Goal: Communication & Community: Answer question/provide support

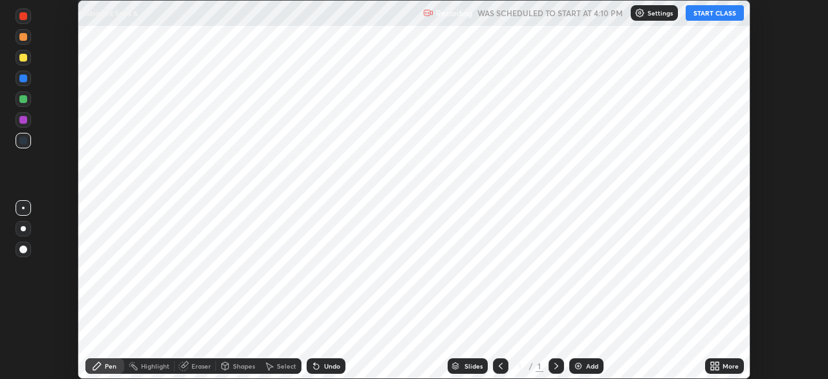
scroll to position [379, 828]
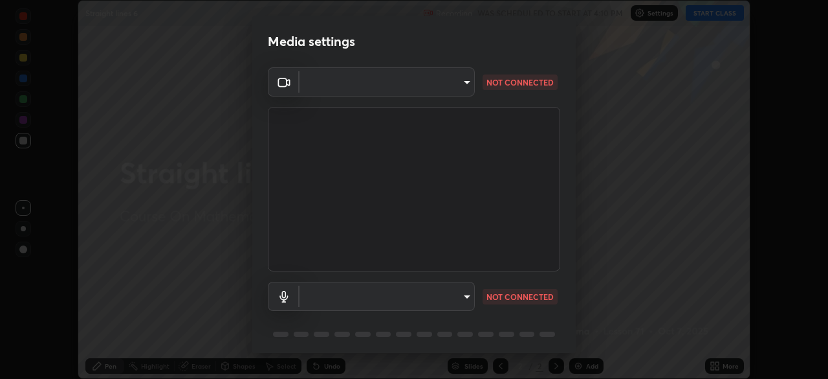
type input "14b787caa3234b54c591ffd1cb0d0a7c9d8495057a62f752d7397f13ea7eb8b5"
type input "communications"
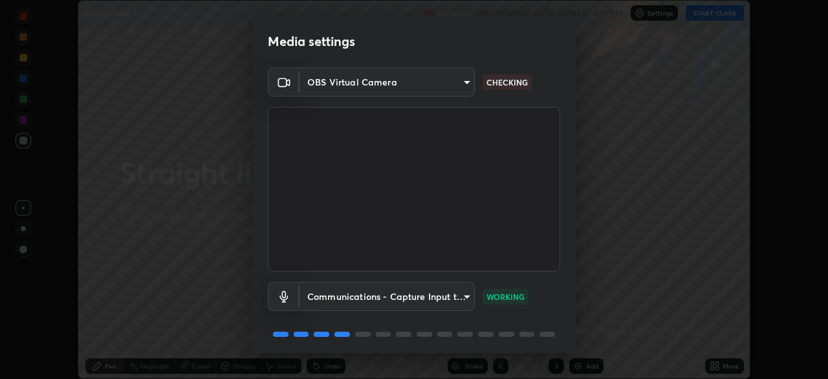
scroll to position [46, 0]
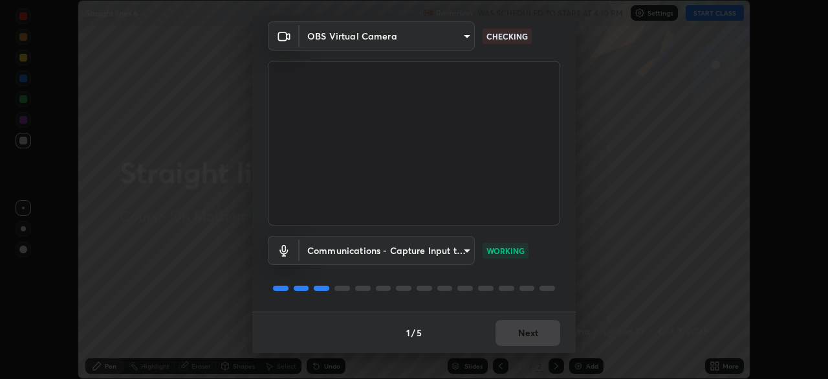
click at [504, 287] on div at bounding box center [507, 287] width 16 height 5
click at [520, 339] on button "Next" at bounding box center [528, 333] width 65 height 26
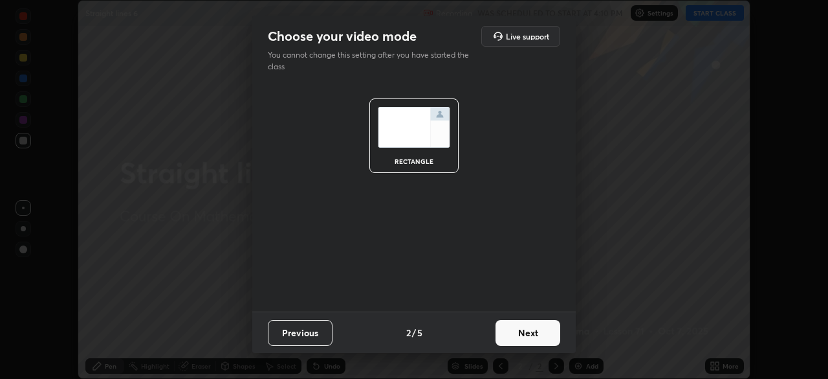
click at [518, 338] on button "Next" at bounding box center [528, 333] width 65 height 26
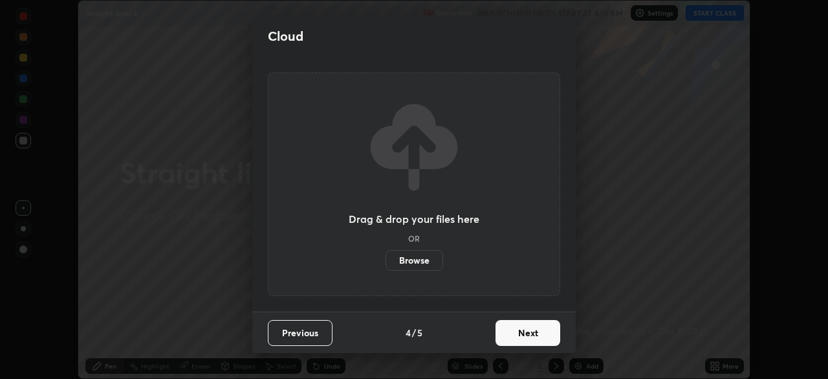
click at [522, 335] on button "Next" at bounding box center [528, 333] width 65 height 26
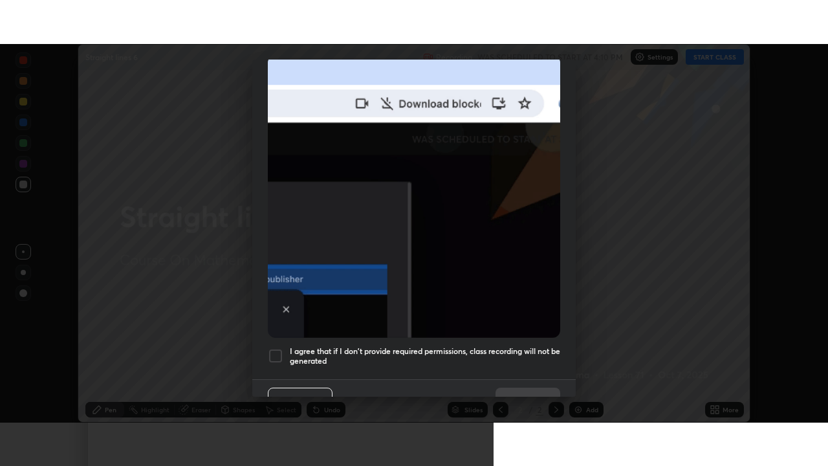
scroll to position [310, 0]
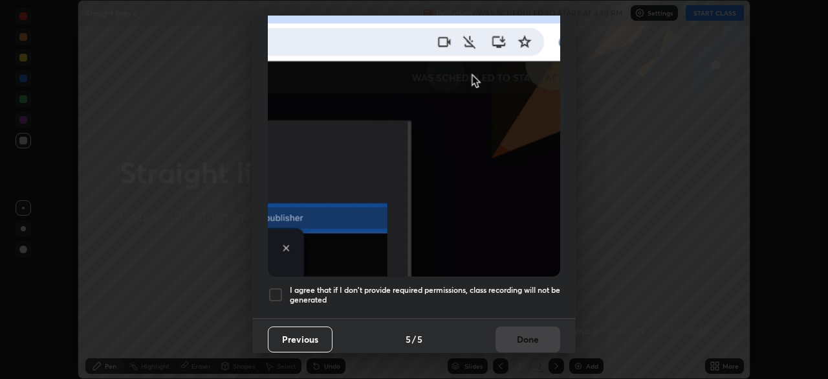
click at [523, 250] on img at bounding box center [414, 135] width 293 height 283
click at [280, 290] on div at bounding box center [276, 295] width 16 height 16
click at [524, 331] on button "Done" at bounding box center [528, 339] width 65 height 26
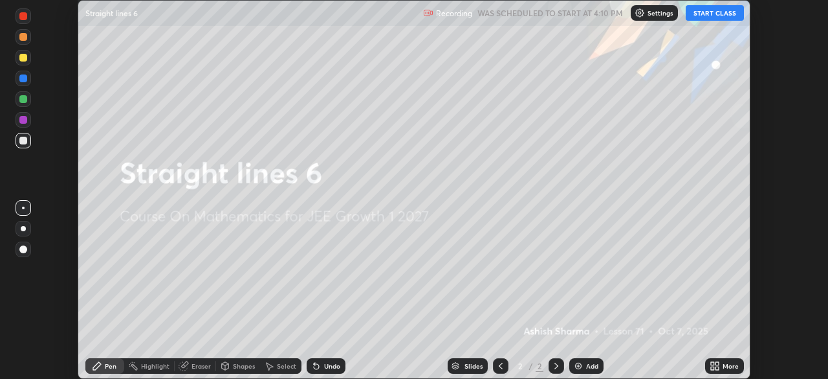
click at [723, 20] on button "START CLASS" at bounding box center [715, 13] width 58 height 16
click at [736, 361] on div "More" at bounding box center [724, 366] width 39 height 16
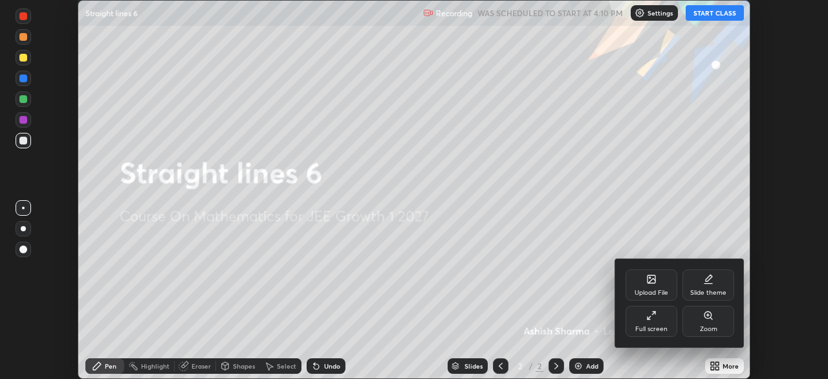
click at [661, 322] on div "Full screen" at bounding box center [652, 320] width 52 height 31
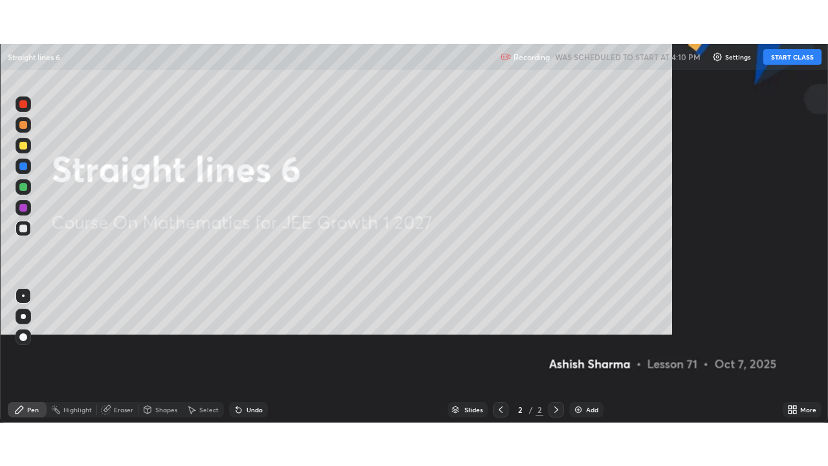
scroll to position [466, 828]
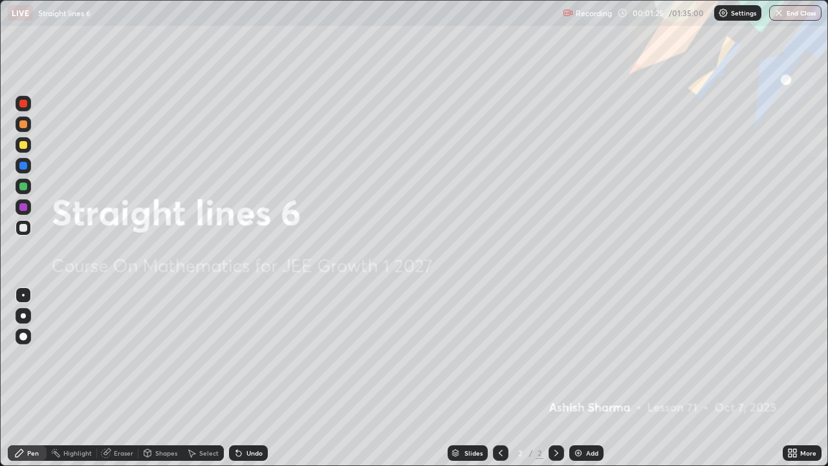
click at [584, 378] on div "Add" at bounding box center [587, 453] width 34 height 16
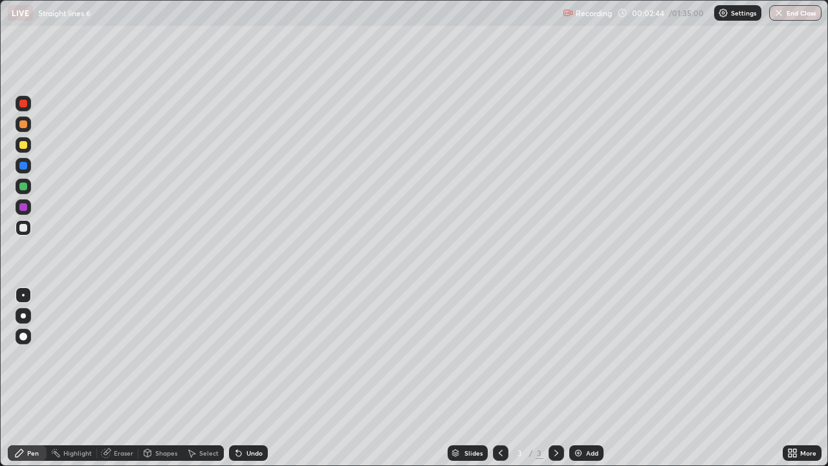
click at [247, 378] on div "Undo" at bounding box center [255, 453] width 16 height 6
click at [242, 378] on div "Undo" at bounding box center [248, 453] width 39 height 16
click at [241, 378] on div "Undo" at bounding box center [248, 453] width 39 height 16
click at [239, 378] on div "Undo" at bounding box center [246, 453] width 44 height 26
click at [234, 378] on div "Undo" at bounding box center [246, 453] width 44 height 26
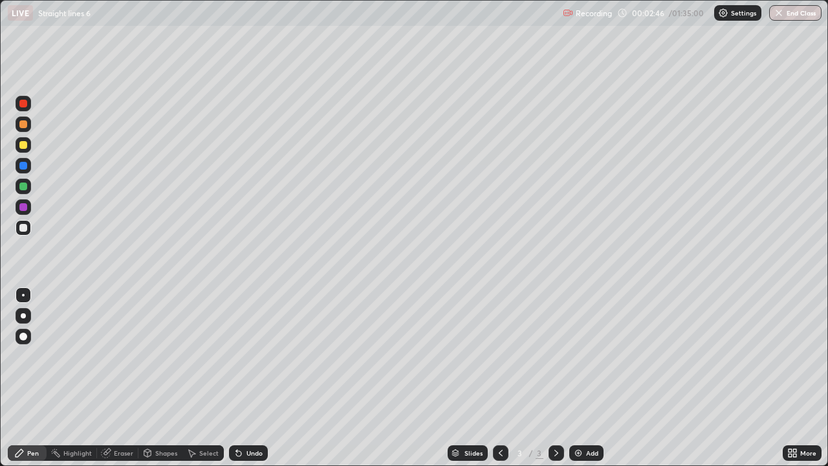
click at [250, 378] on div "Undo" at bounding box center [255, 453] width 16 height 6
click at [251, 378] on div "Undo" at bounding box center [255, 453] width 16 height 6
click at [250, 378] on div "Undo" at bounding box center [255, 453] width 16 height 6
click at [588, 378] on div "Add" at bounding box center [592, 453] width 12 height 6
click at [22, 189] on div at bounding box center [23, 187] width 8 height 8
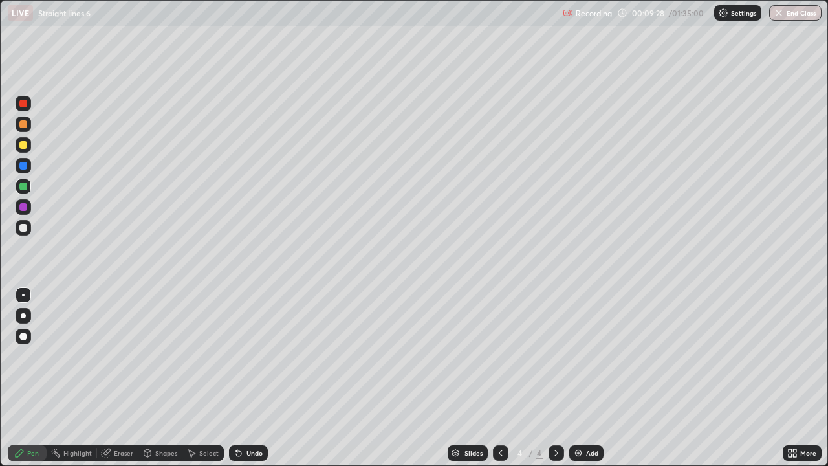
click at [586, 378] on div "Add" at bounding box center [592, 453] width 12 height 6
click at [498, 378] on icon at bounding box center [501, 453] width 10 height 10
click at [551, 378] on icon at bounding box center [556, 453] width 10 height 10
click at [587, 378] on div "Add" at bounding box center [592, 453] width 12 height 6
click at [21, 230] on div at bounding box center [23, 228] width 8 height 8
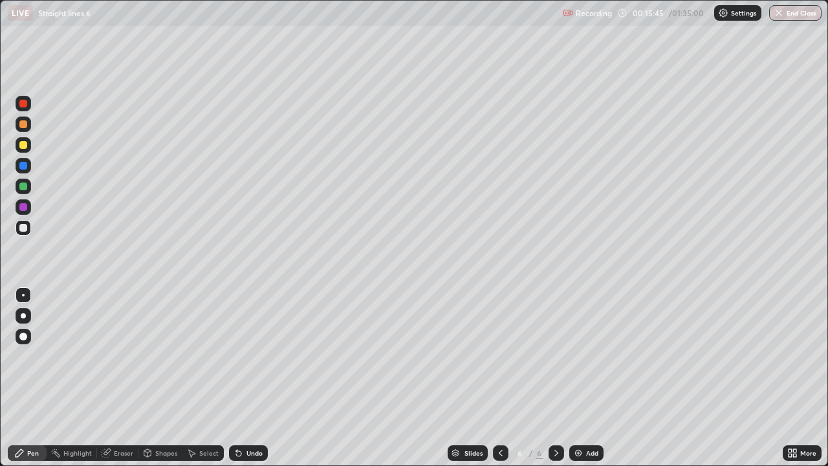
click at [23, 189] on div at bounding box center [23, 187] width 8 height 8
click at [26, 228] on div at bounding box center [23, 228] width 8 height 8
click at [252, 378] on div "Undo" at bounding box center [255, 453] width 16 height 6
click at [123, 378] on div "Eraser" at bounding box center [123, 453] width 19 height 6
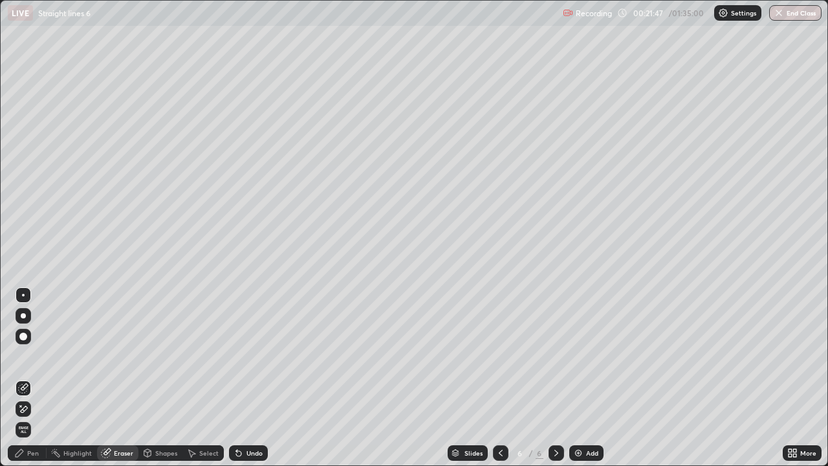
click at [32, 378] on div "Pen" at bounding box center [33, 453] width 12 height 6
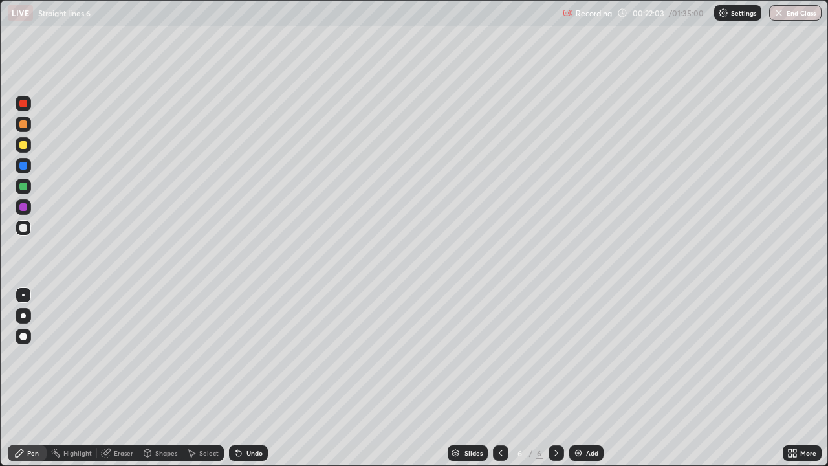
click at [250, 378] on div "Undo" at bounding box center [255, 453] width 16 height 6
click at [593, 378] on div "Add" at bounding box center [587, 453] width 34 height 16
click at [253, 378] on div "Undo" at bounding box center [255, 453] width 16 height 6
click at [253, 378] on div "Undo" at bounding box center [248, 453] width 39 height 16
click at [252, 378] on div "Undo" at bounding box center [246, 453] width 44 height 26
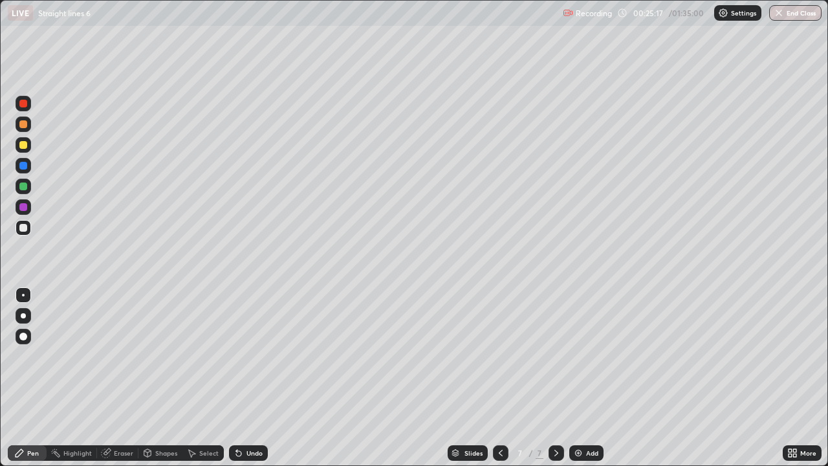
click at [252, 378] on div "Undo" at bounding box center [246, 453] width 44 height 26
click at [251, 378] on div "Undo" at bounding box center [246, 453] width 44 height 26
click at [24, 188] on div at bounding box center [23, 187] width 8 height 8
click at [505, 378] on div at bounding box center [501, 453] width 16 height 16
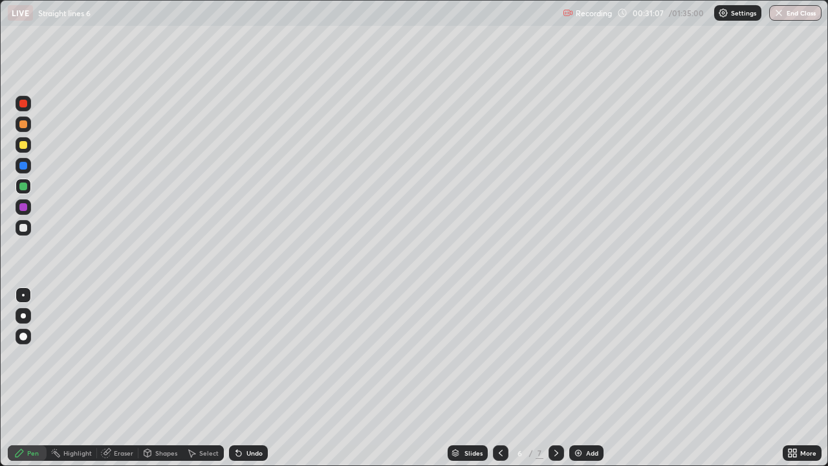
click at [557, 378] on icon at bounding box center [557, 453] width 4 height 6
click at [586, 378] on div "Add" at bounding box center [592, 453] width 12 height 6
click at [22, 230] on div at bounding box center [23, 228] width 8 height 8
click at [23, 186] on div at bounding box center [23, 187] width 8 height 8
click at [27, 228] on div at bounding box center [23, 228] width 8 height 8
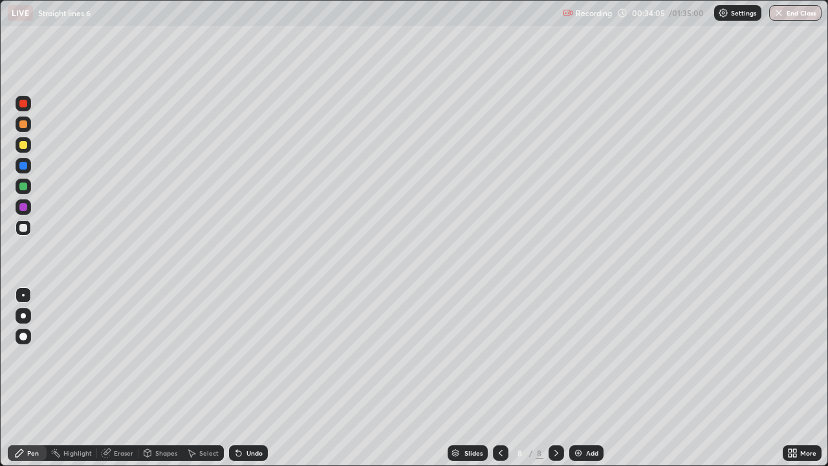
click at [253, 378] on div "Undo" at bounding box center [255, 453] width 16 height 6
click at [20, 184] on div at bounding box center [23, 187] width 8 height 8
click at [589, 378] on div "Add" at bounding box center [592, 453] width 12 height 6
click at [18, 229] on div at bounding box center [24, 228] width 16 height 16
click at [23, 186] on div at bounding box center [23, 187] width 8 height 8
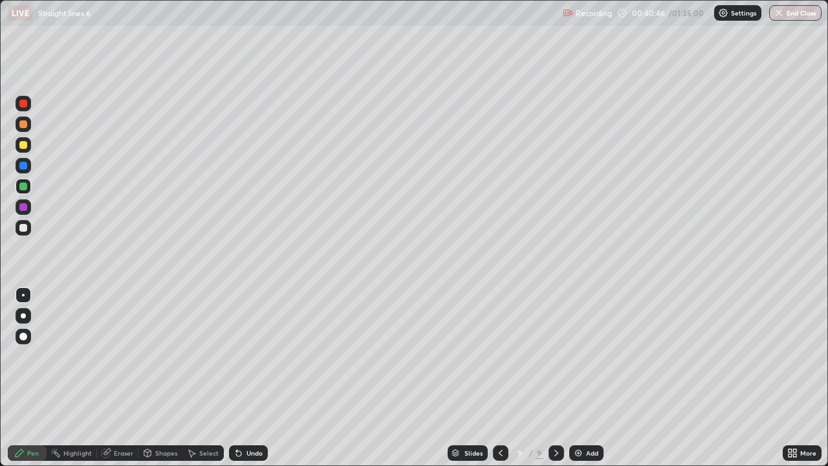
click at [22, 148] on div at bounding box center [23, 145] width 8 height 8
click at [250, 378] on div "Undo" at bounding box center [255, 453] width 16 height 6
click at [23, 228] on div at bounding box center [23, 228] width 8 height 8
click at [589, 378] on div "Add" at bounding box center [592, 453] width 12 height 6
click at [25, 228] on div at bounding box center [23, 228] width 8 height 8
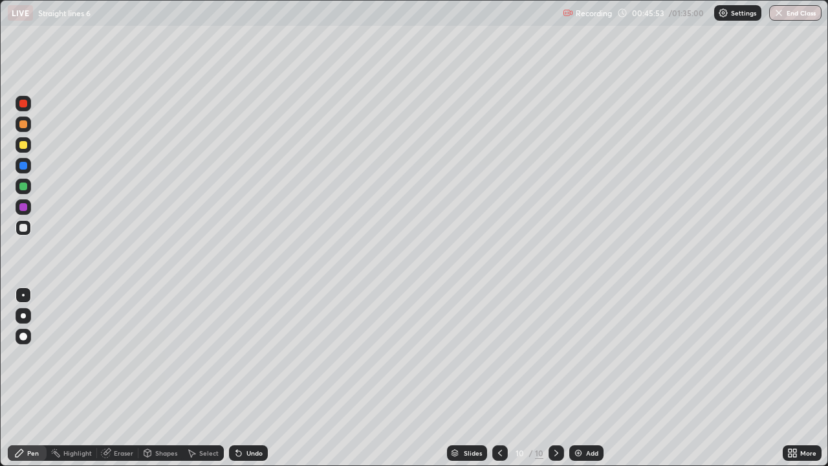
click at [254, 378] on div "Undo" at bounding box center [255, 453] width 16 height 6
click at [256, 378] on div "Undo" at bounding box center [255, 453] width 16 height 6
click at [257, 378] on div "Undo" at bounding box center [255, 453] width 16 height 6
click at [260, 378] on div "Undo" at bounding box center [255, 453] width 16 height 6
click at [22, 185] on div at bounding box center [23, 187] width 8 height 8
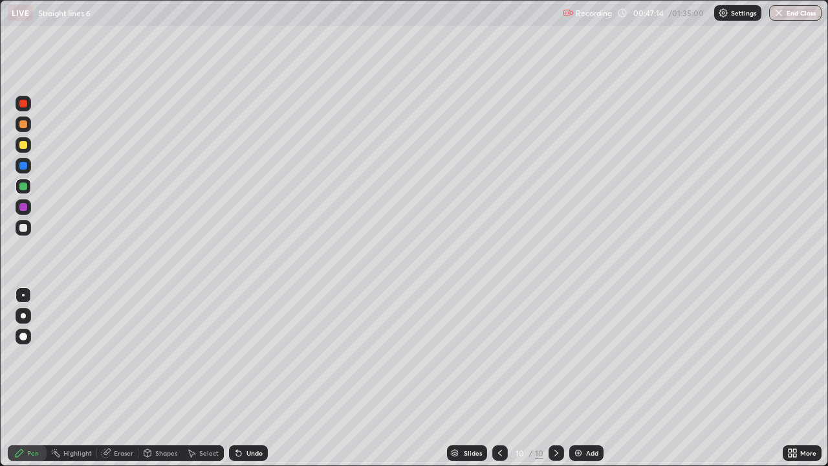
click at [24, 228] on div at bounding box center [23, 228] width 8 height 8
click at [125, 378] on div "Eraser" at bounding box center [117, 453] width 41 height 16
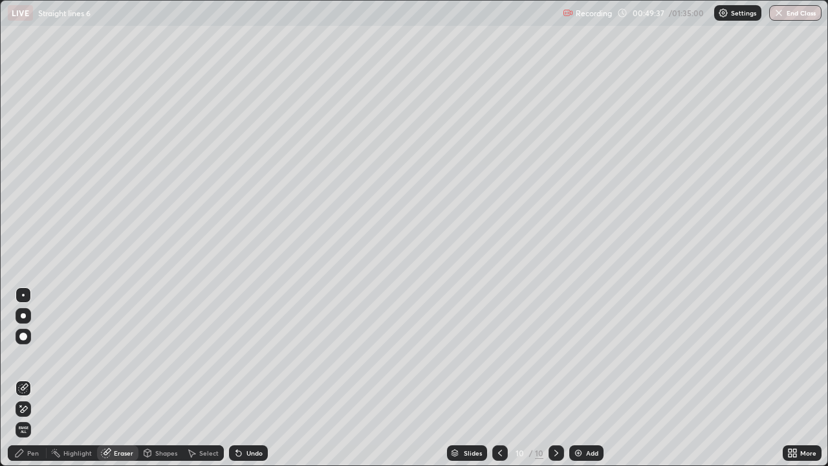
click at [34, 378] on div "Pen" at bounding box center [33, 453] width 12 height 6
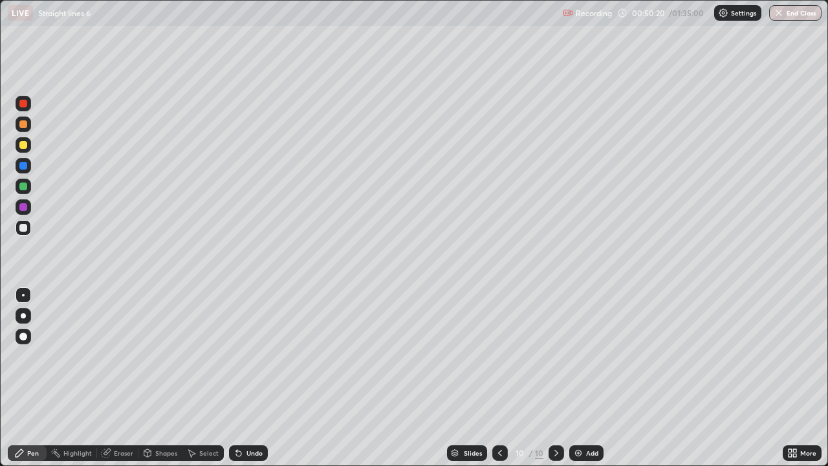
click at [123, 378] on div "Eraser" at bounding box center [123, 453] width 19 height 6
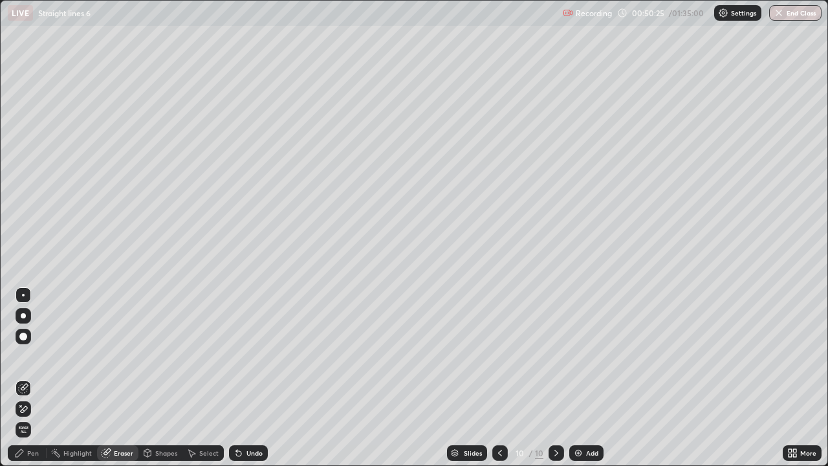
click at [28, 378] on div "Pen" at bounding box center [27, 453] width 39 height 16
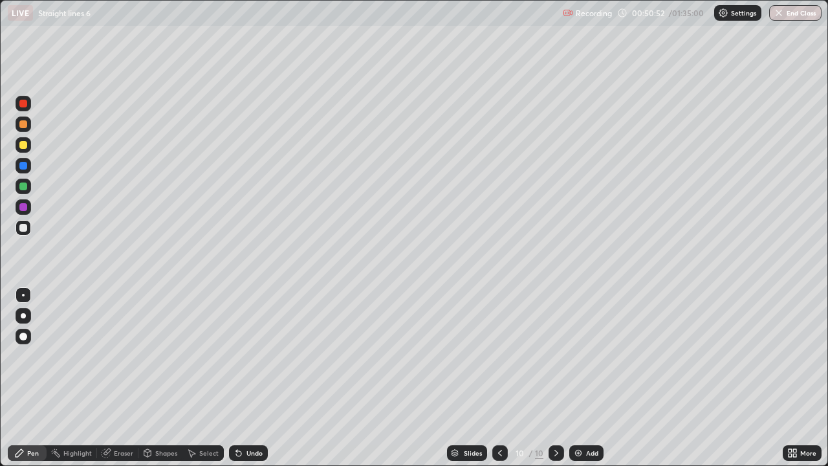
click at [588, 378] on div "Add" at bounding box center [592, 453] width 12 height 6
click at [254, 378] on div "Undo" at bounding box center [255, 453] width 16 height 6
click at [255, 378] on div "Undo" at bounding box center [255, 453] width 16 height 6
click at [260, 378] on div "Undo" at bounding box center [248, 453] width 39 height 16
click at [258, 378] on div "Undo" at bounding box center [248, 453] width 39 height 16
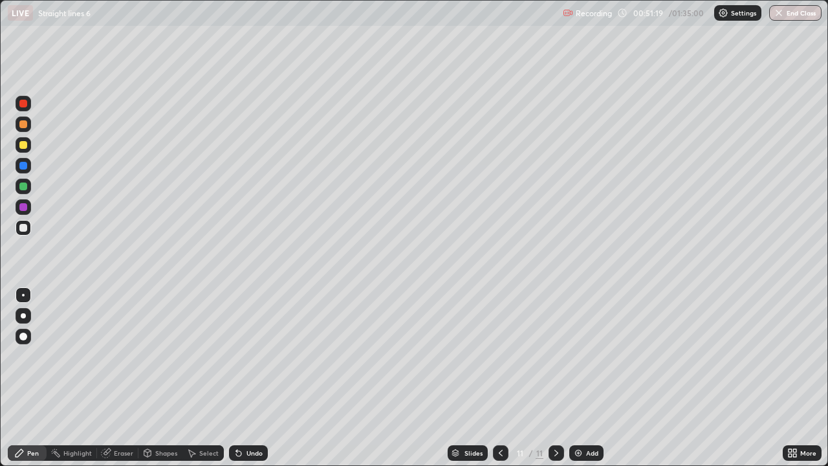
click at [257, 378] on div "Undo" at bounding box center [248, 453] width 39 height 16
click at [254, 378] on div "Undo" at bounding box center [248, 453] width 39 height 16
click at [124, 378] on div "Eraser" at bounding box center [123, 453] width 19 height 6
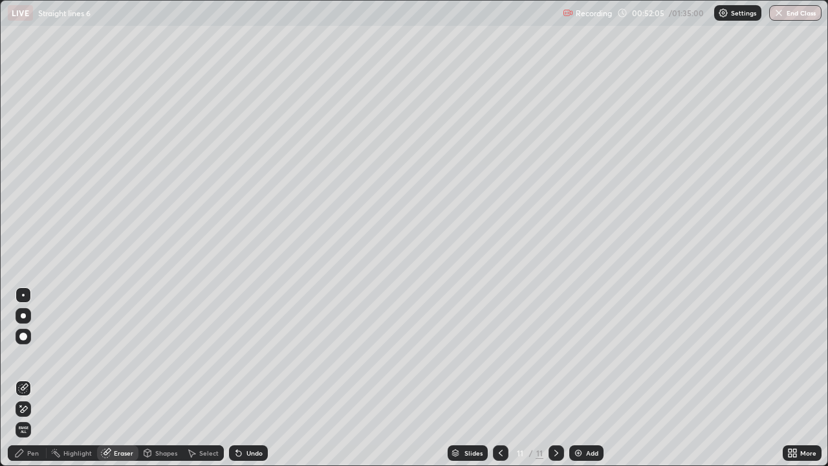
click at [36, 378] on div "Pen" at bounding box center [33, 453] width 12 height 6
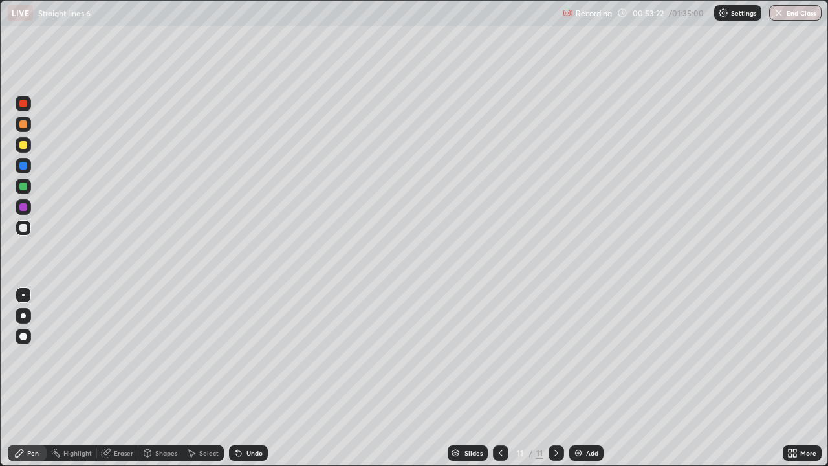
click at [28, 186] on div at bounding box center [24, 187] width 16 height 16
click at [251, 378] on div "Undo" at bounding box center [248, 453] width 39 height 16
click at [250, 378] on div "Undo" at bounding box center [246, 453] width 44 height 26
click at [252, 378] on div "Undo" at bounding box center [255, 453] width 16 height 6
click at [255, 378] on div "Undo" at bounding box center [255, 453] width 16 height 6
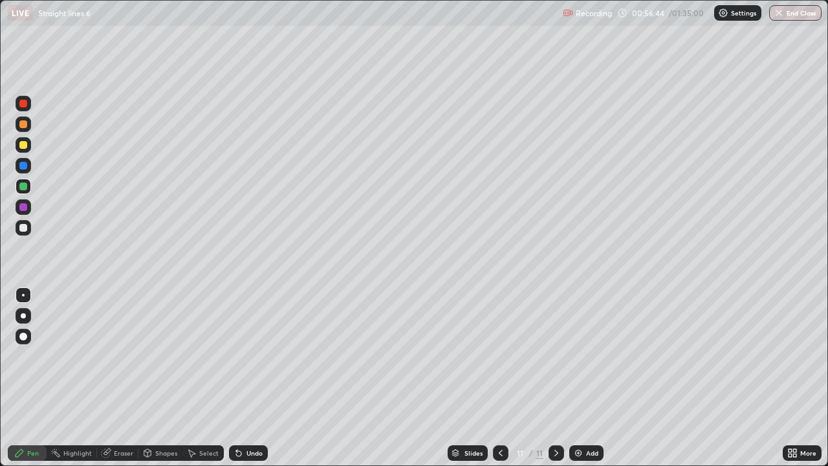
click at [496, 378] on icon at bounding box center [501, 453] width 10 height 10
click at [252, 378] on div "Undo" at bounding box center [255, 453] width 16 height 6
click at [252, 378] on div "Undo" at bounding box center [248, 453] width 39 height 16
click at [553, 378] on icon at bounding box center [556, 453] width 10 height 10
click at [500, 378] on icon at bounding box center [501, 453] width 10 height 10
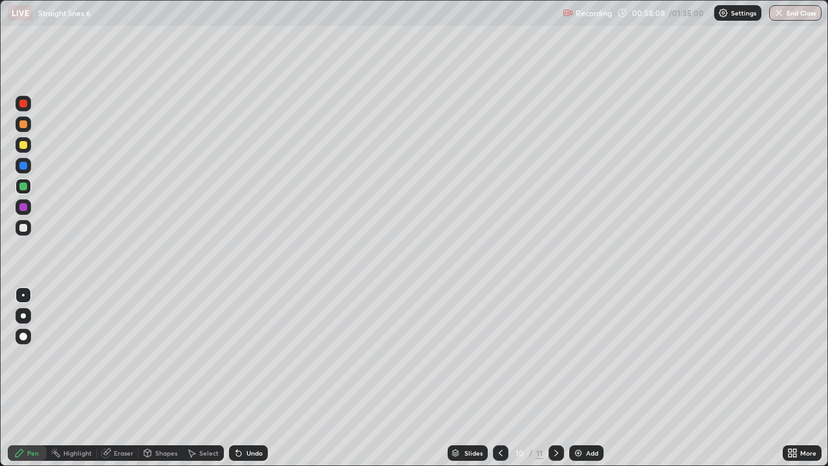
click at [124, 378] on div "Eraser" at bounding box center [123, 453] width 19 height 6
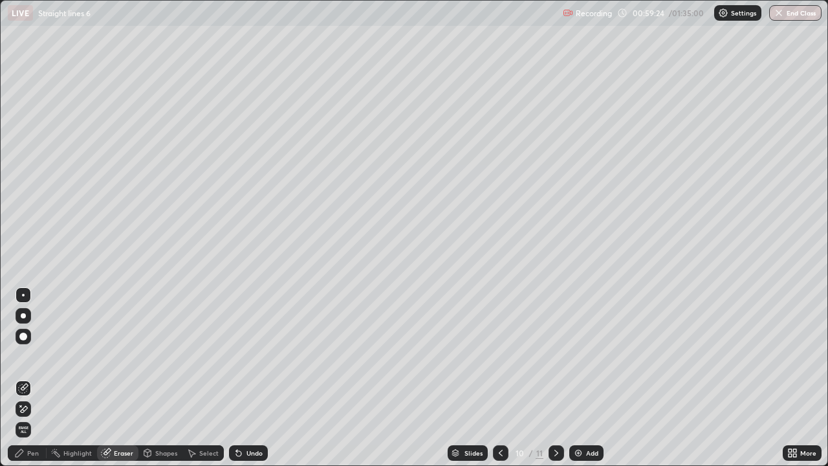
click at [133, 378] on div "Eraser" at bounding box center [117, 453] width 41 height 16
click at [28, 378] on div "Pen" at bounding box center [33, 453] width 12 height 6
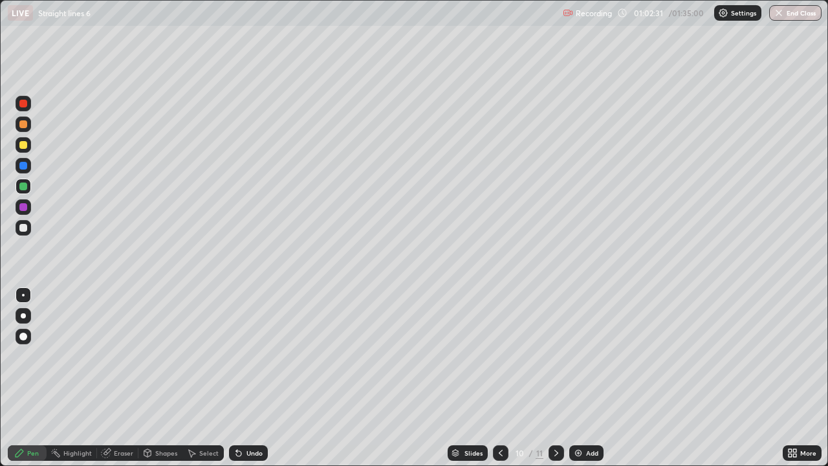
click at [115, 378] on div "Eraser" at bounding box center [123, 453] width 19 height 6
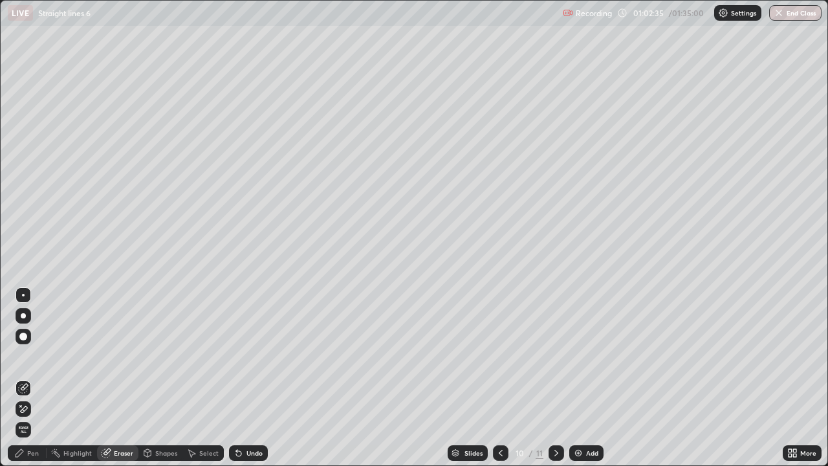
click at [32, 378] on div "Pen" at bounding box center [33, 453] width 12 height 6
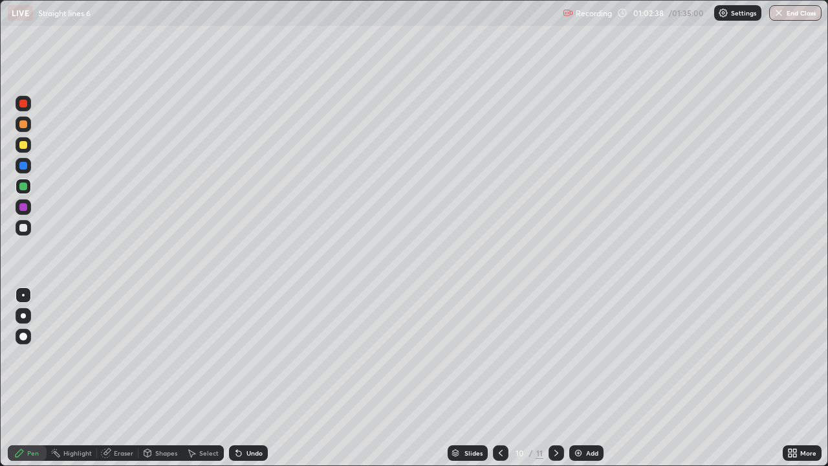
click at [253, 378] on div "Undo" at bounding box center [248, 453] width 39 height 16
click at [117, 378] on div "Eraser" at bounding box center [123, 453] width 19 height 6
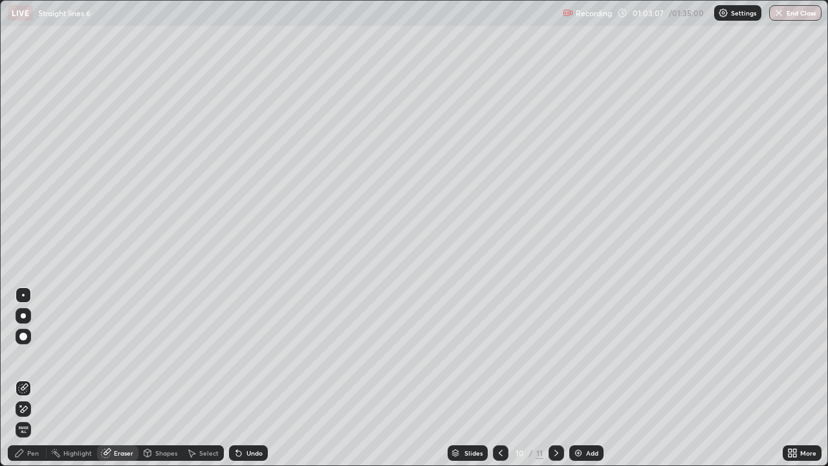
click at [28, 378] on div "Pen" at bounding box center [33, 453] width 12 height 6
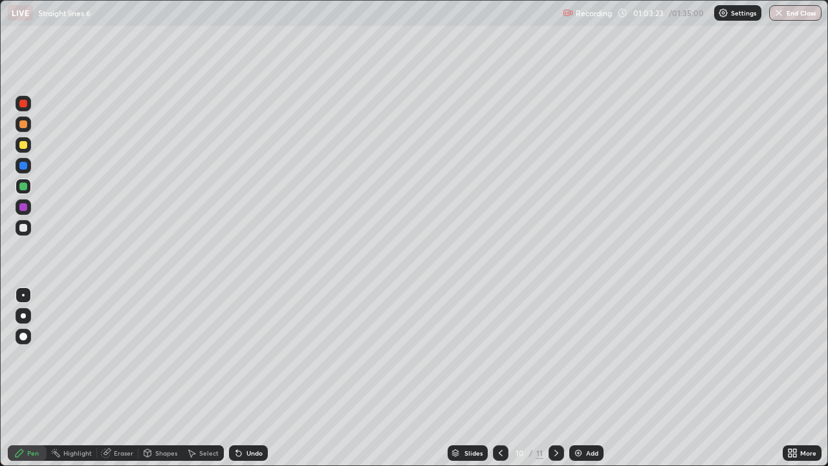
click at [252, 378] on div "Undo" at bounding box center [255, 453] width 16 height 6
click at [256, 378] on div "Undo" at bounding box center [246, 453] width 44 height 26
click at [122, 378] on div "Eraser" at bounding box center [123, 453] width 19 height 6
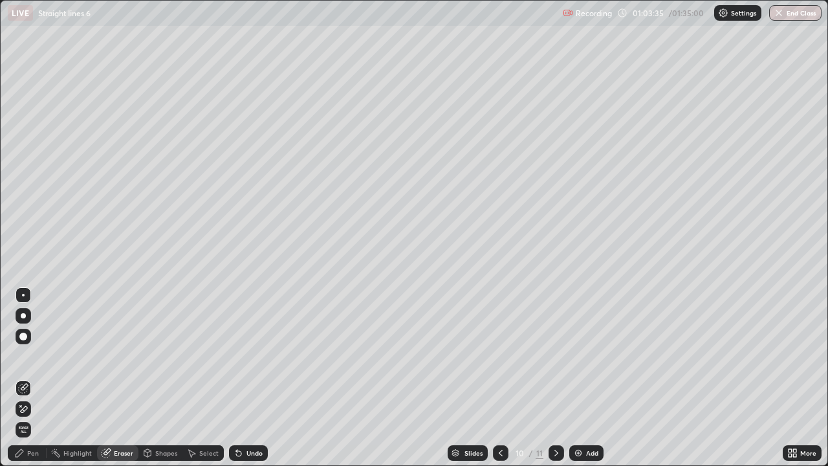
click at [35, 378] on div "Pen" at bounding box center [33, 453] width 12 height 6
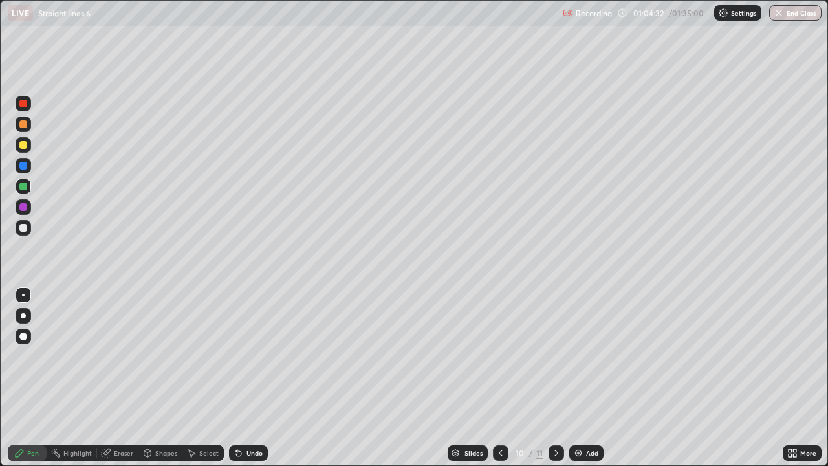
click at [122, 378] on div "Eraser" at bounding box center [123, 453] width 19 height 6
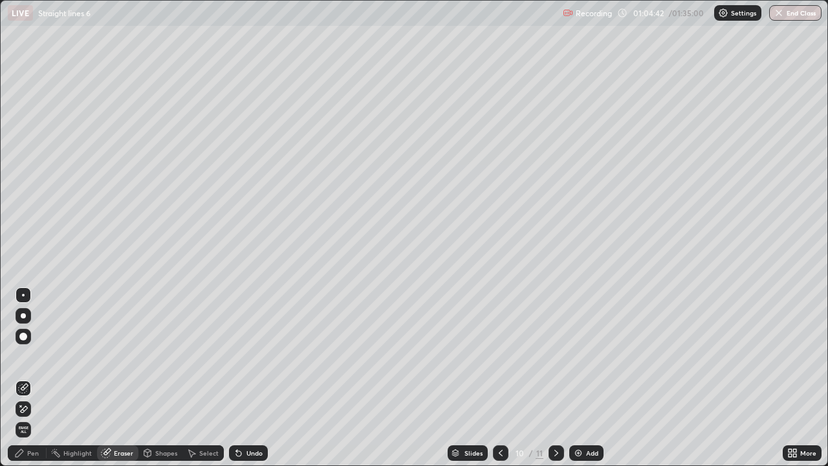
click at [34, 378] on div "Pen" at bounding box center [27, 453] width 39 height 16
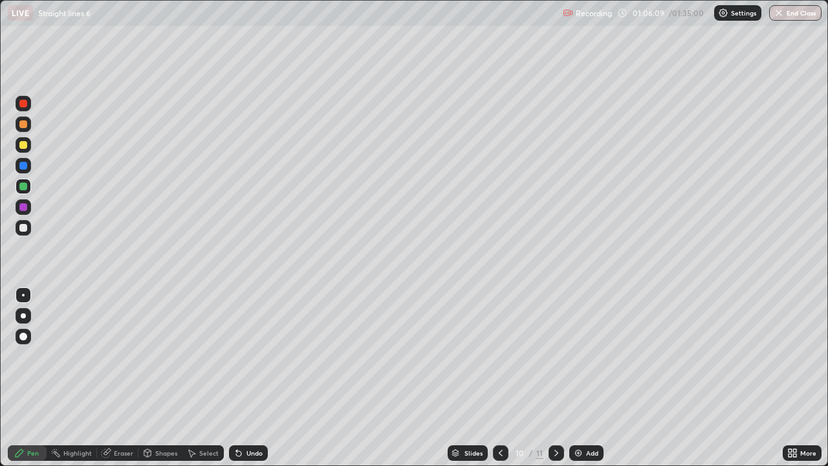
click at [254, 378] on div "Undo" at bounding box center [255, 453] width 16 height 6
click at [253, 378] on div "Undo" at bounding box center [255, 453] width 16 height 6
click at [252, 378] on div "Undo" at bounding box center [255, 453] width 16 height 6
click at [251, 378] on div "Undo" at bounding box center [255, 453] width 16 height 6
click at [252, 378] on div "Undo" at bounding box center [255, 453] width 16 height 6
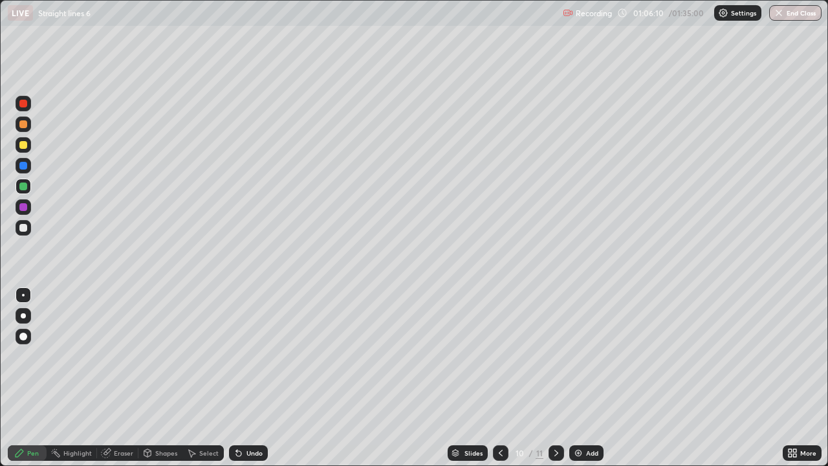
click at [251, 378] on div "Undo" at bounding box center [255, 453] width 16 height 6
click at [268, 378] on div "Slides 10 / 11 Add" at bounding box center [525, 453] width 515 height 26
click at [269, 378] on div "Slides 10 / 11 Add" at bounding box center [525, 453] width 515 height 26
click at [661, 378] on div "Slides 10 / 11 Add" at bounding box center [525, 453] width 515 height 26
click at [724, 378] on div "Slides 10 / 11 Add" at bounding box center [525, 453] width 515 height 26
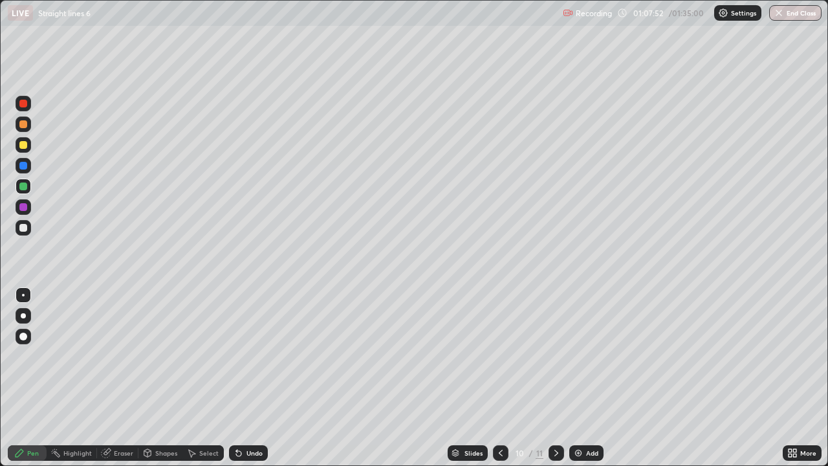
click at [731, 378] on div "Slides 10 / 11 Add" at bounding box center [525, 453] width 515 height 26
click at [504, 378] on icon at bounding box center [501, 453] width 10 height 10
click at [554, 378] on icon at bounding box center [556, 453] width 10 height 10
click at [555, 378] on icon at bounding box center [556, 453] width 10 height 10
click at [590, 378] on div "Add" at bounding box center [587, 453] width 34 height 16
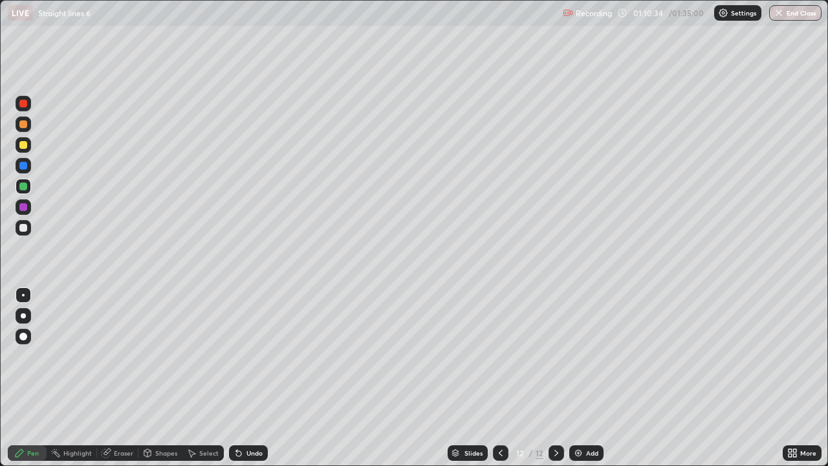
click at [254, 378] on div "Undo" at bounding box center [248, 453] width 39 height 16
click at [255, 378] on div "Undo" at bounding box center [255, 453] width 16 height 6
click at [120, 378] on div "Eraser" at bounding box center [123, 453] width 19 height 6
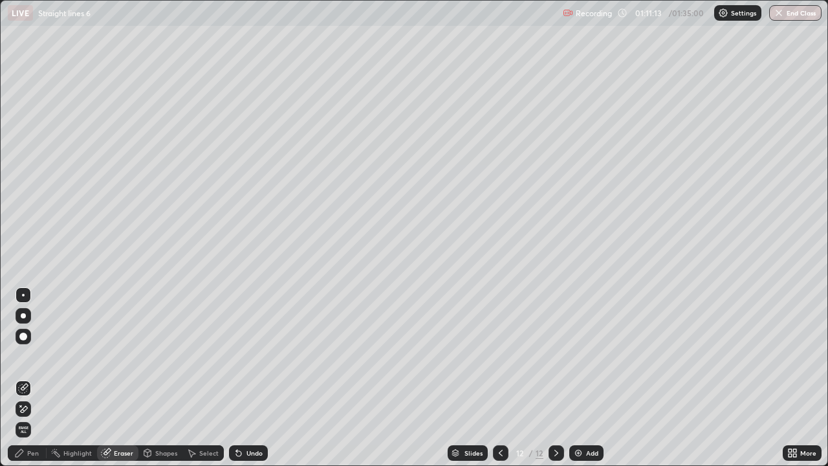
click at [30, 378] on div "Pen" at bounding box center [33, 453] width 12 height 6
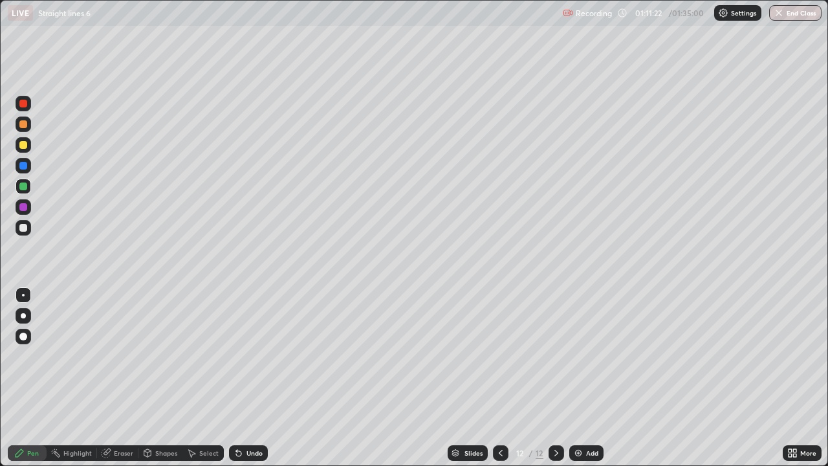
click at [25, 229] on div at bounding box center [23, 228] width 8 height 8
click at [254, 378] on div "Undo" at bounding box center [248, 453] width 39 height 16
click at [253, 378] on div "Undo" at bounding box center [248, 453] width 39 height 16
click at [252, 378] on div "Undo" at bounding box center [255, 453] width 16 height 6
click at [125, 378] on div "Eraser" at bounding box center [123, 453] width 19 height 6
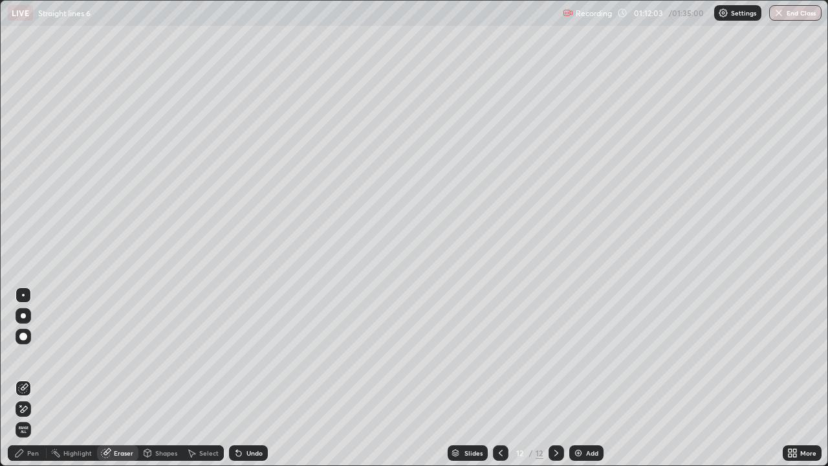
click at [36, 378] on div "Pen" at bounding box center [33, 453] width 12 height 6
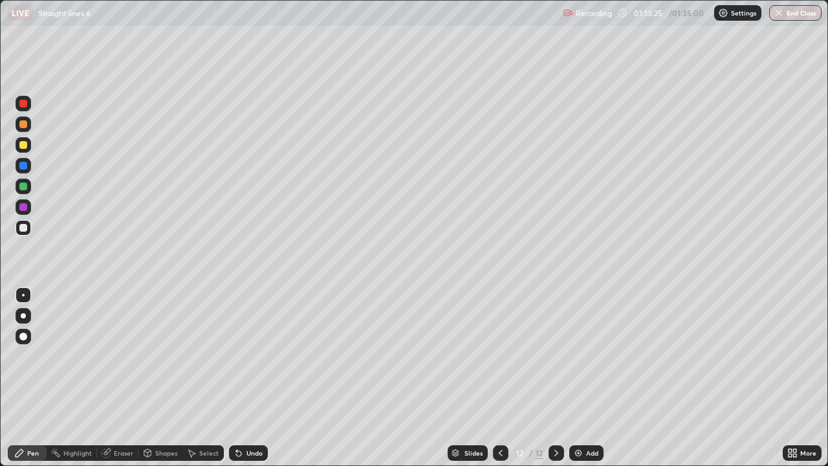
click at [252, 378] on div "Undo" at bounding box center [255, 453] width 16 height 6
click at [249, 378] on div "Undo" at bounding box center [248, 453] width 39 height 16
click at [591, 378] on div "Add" at bounding box center [592, 453] width 12 height 6
click at [17, 188] on div at bounding box center [24, 187] width 16 height 16
click at [247, 378] on div "Undo" at bounding box center [255, 453] width 16 height 6
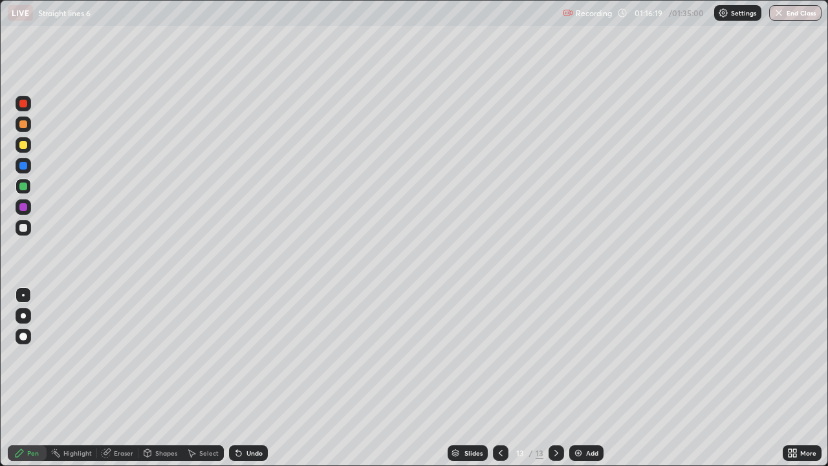
click at [241, 378] on icon at bounding box center [239, 453] width 10 height 10
click at [247, 378] on div "Undo" at bounding box center [255, 453] width 16 height 6
click at [24, 225] on div at bounding box center [23, 228] width 8 height 8
click at [21, 147] on div at bounding box center [23, 145] width 8 height 8
click at [254, 378] on div "Undo" at bounding box center [255, 453] width 16 height 6
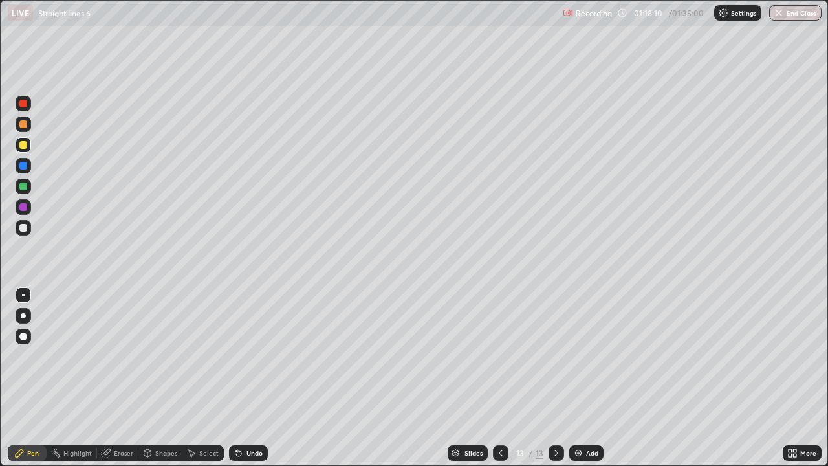
click at [250, 378] on div "Undo" at bounding box center [255, 453] width 16 height 6
click at [251, 378] on div "Undo" at bounding box center [255, 453] width 16 height 6
click at [592, 378] on div "Add" at bounding box center [592, 453] width 12 height 6
click at [20, 187] on div at bounding box center [23, 187] width 8 height 8
click at [255, 378] on div "Undo" at bounding box center [255, 453] width 16 height 6
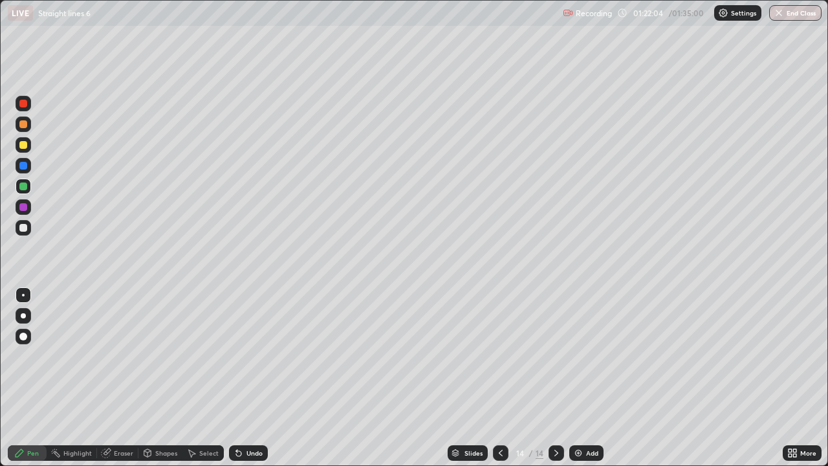
click at [21, 226] on div at bounding box center [23, 228] width 8 height 8
click at [256, 378] on div "Undo" at bounding box center [255, 453] width 16 height 6
click at [23, 102] on div at bounding box center [23, 104] width 8 height 8
click at [255, 378] on div "Undo" at bounding box center [255, 453] width 16 height 6
click at [256, 378] on div "Undo" at bounding box center [248, 453] width 39 height 16
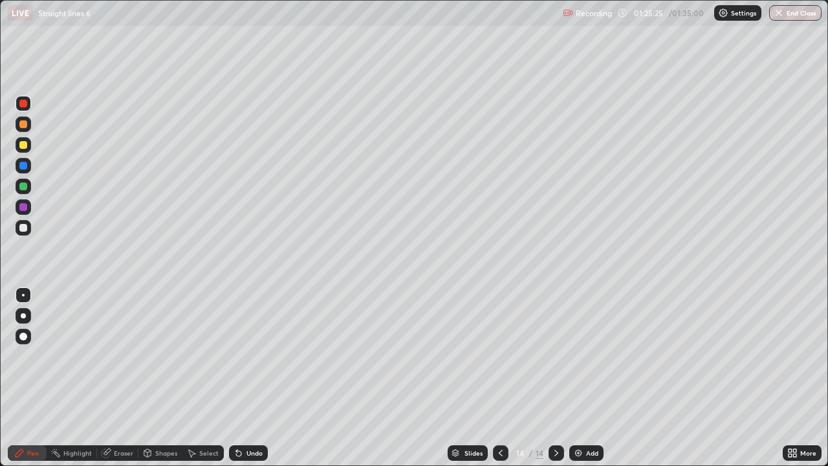
click at [590, 378] on div "Add" at bounding box center [592, 453] width 12 height 6
click at [19, 225] on div at bounding box center [24, 228] width 16 height 16
click at [258, 378] on div "Undo" at bounding box center [255, 453] width 16 height 6
click at [261, 378] on div "Undo" at bounding box center [248, 453] width 39 height 16
click at [258, 378] on div "Undo" at bounding box center [248, 453] width 39 height 16
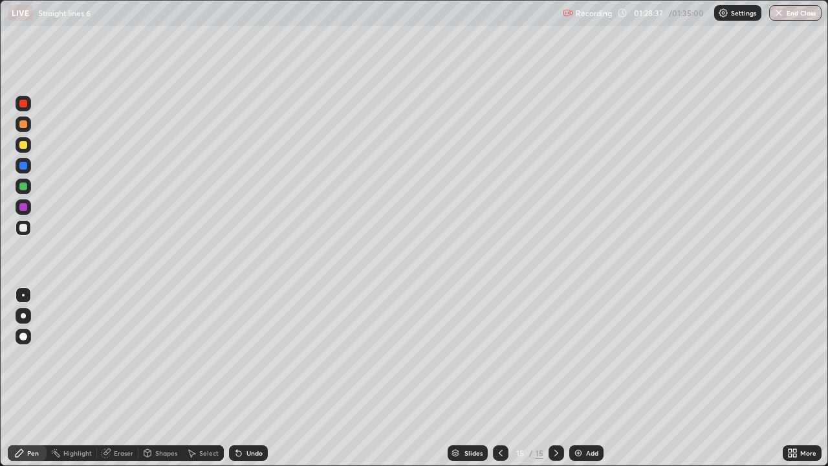
click at [588, 378] on div "Add" at bounding box center [592, 453] width 12 height 6
click at [22, 185] on div at bounding box center [23, 187] width 8 height 8
click at [26, 230] on div at bounding box center [23, 228] width 8 height 8
click at [249, 378] on div "Undo" at bounding box center [255, 453] width 16 height 6
click at [588, 378] on div "Add" at bounding box center [592, 453] width 12 height 6
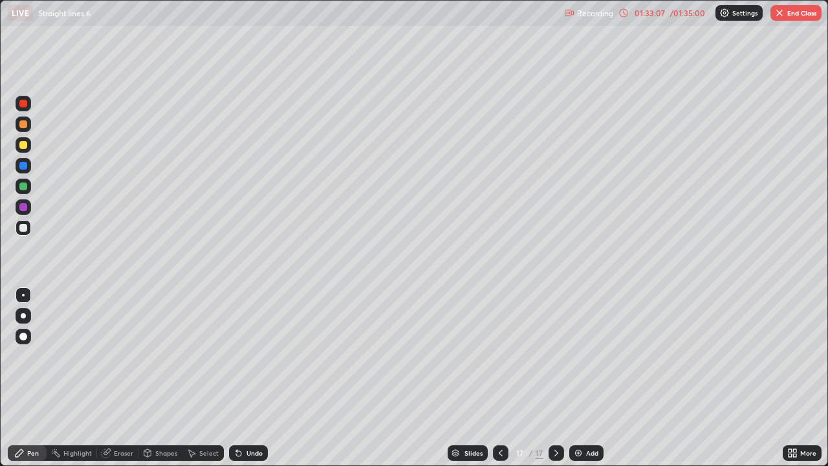
click at [253, 378] on div "Undo" at bounding box center [255, 453] width 16 height 6
click at [249, 378] on div "Undo" at bounding box center [248, 453] width 39 height 16
click at [251, 378] on div "Undo" at bounding box center [255, 453] width 16 height 6
click at [249, 378] on div "Undo" at bounding box center [248, 453] width 39 height 16
click at [252, 378] on div "Undo" at bounding box center [255, 453] width 16 height 6
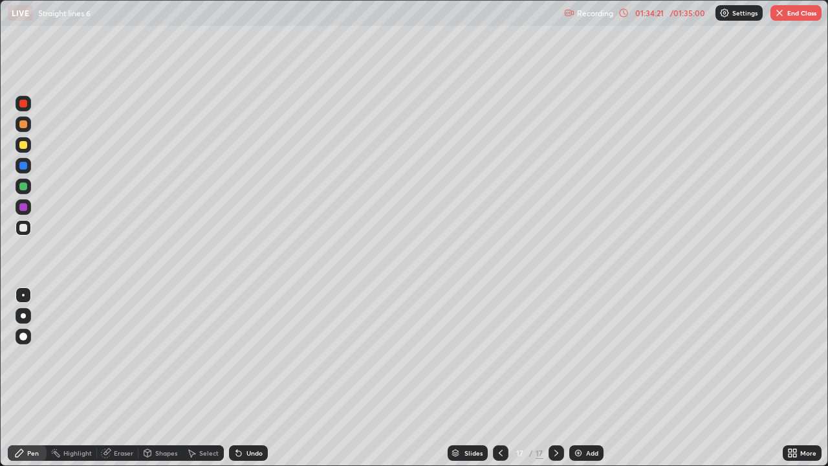
click at [254, 378] on div "Undo" at bounding box center [248, 453] width 39 height 16
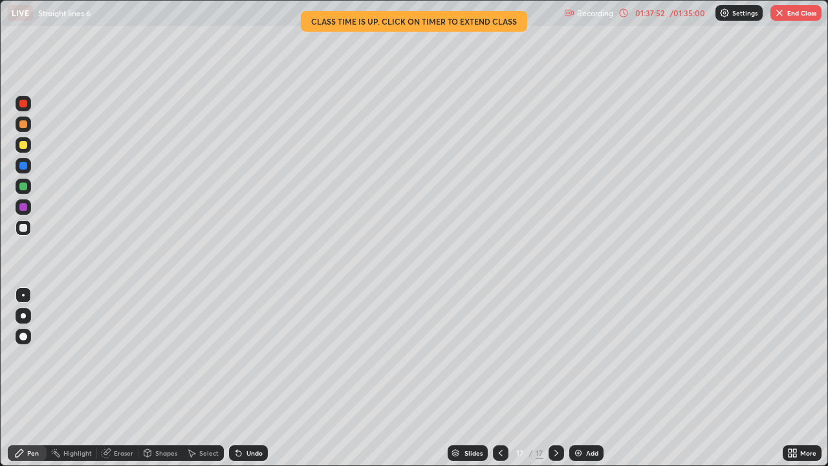
click at [797, 8] on button "End Class" at bounding box center [796, 13] width 51 height 16
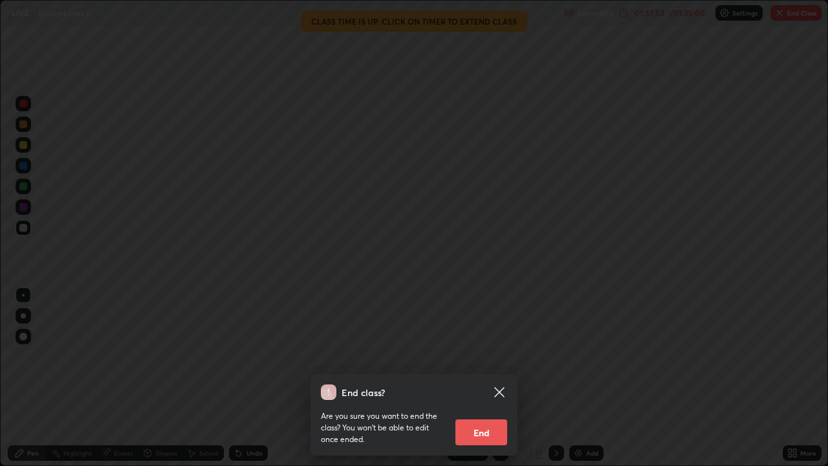
click at [485, 378] on button "End" at bounding box center [482, 432] width 52 height 26
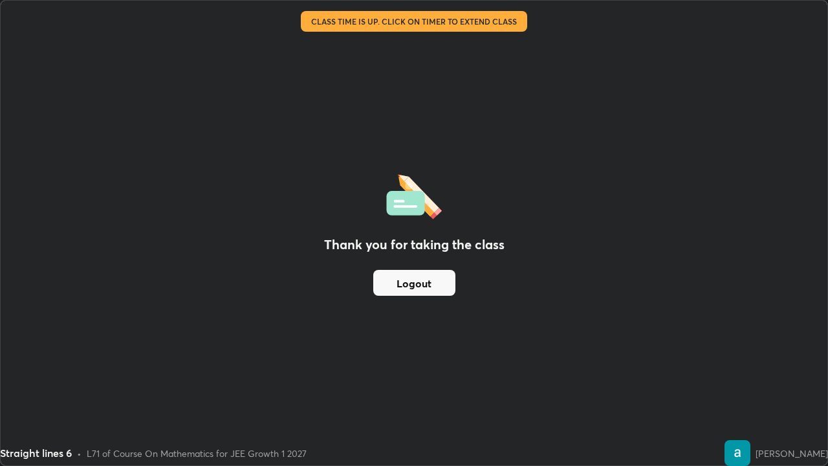
click at [432, 283] on button "Logout" at bounding box center [414, 283] width 82 height 26
click at [429, 288] on button "Logout" at bounding box center [414, 283] width 82 height 26
click at [438, 286] on button "Logout" at bounding box center [414, 283] width 82 height 26
